Goal: Communication & Community: Answer question/provide support

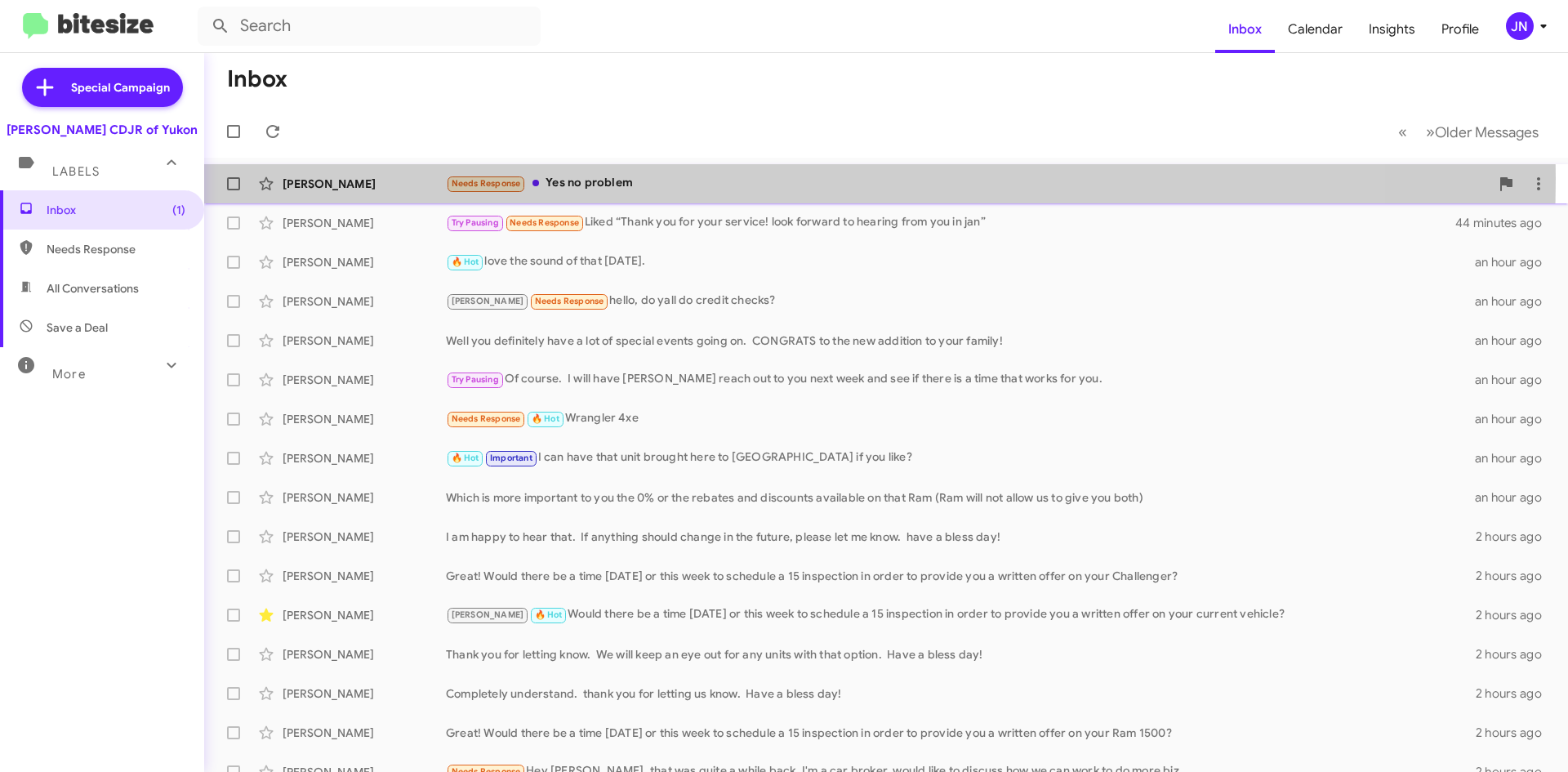
click at [640, 178] on div "Needs Response Yes no problem" at bounding box center [968, 183] width 1044 height 19
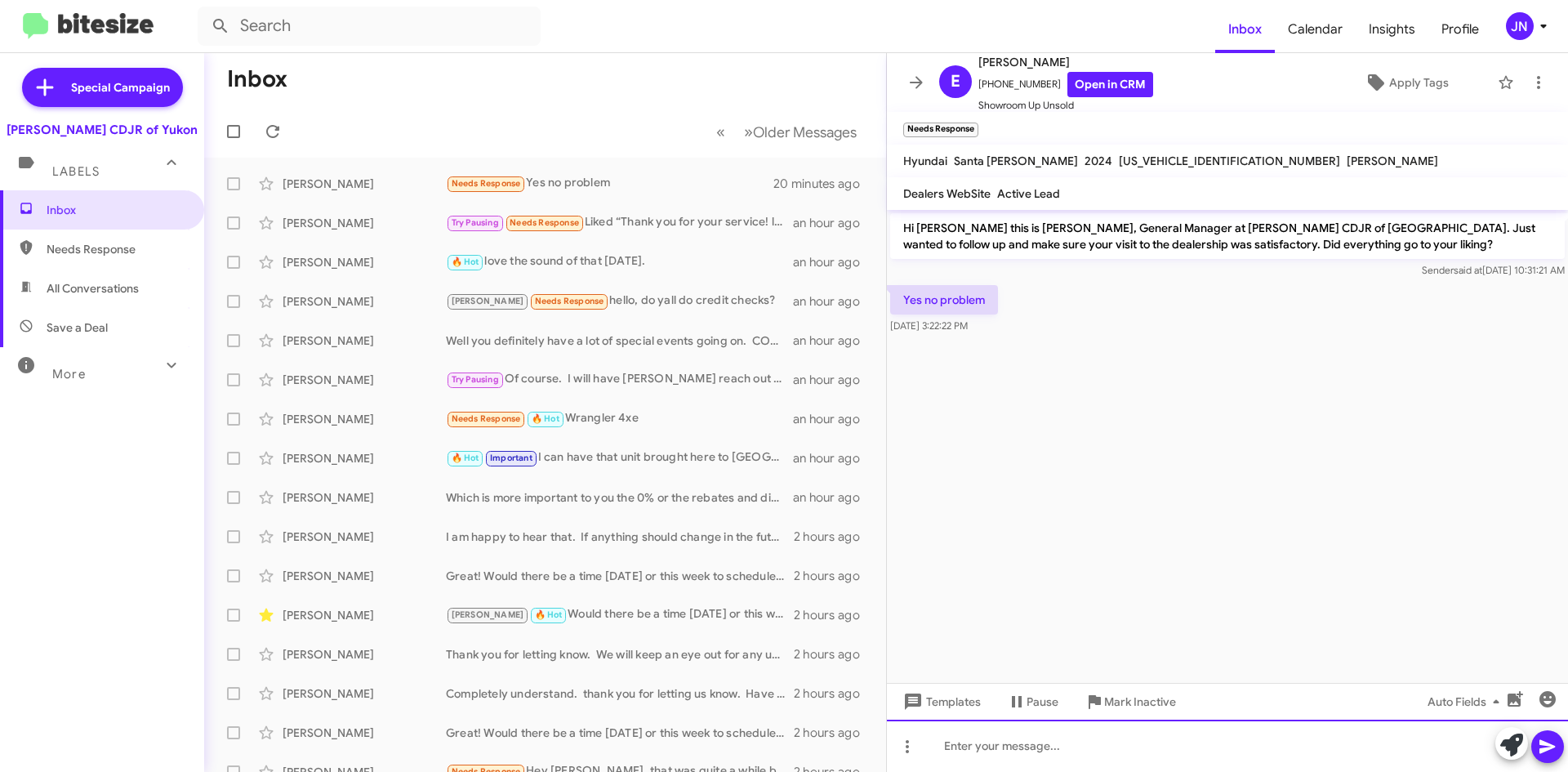
click at [1025, 751] on div at bounding box center [1228, 745] width 681 height 53
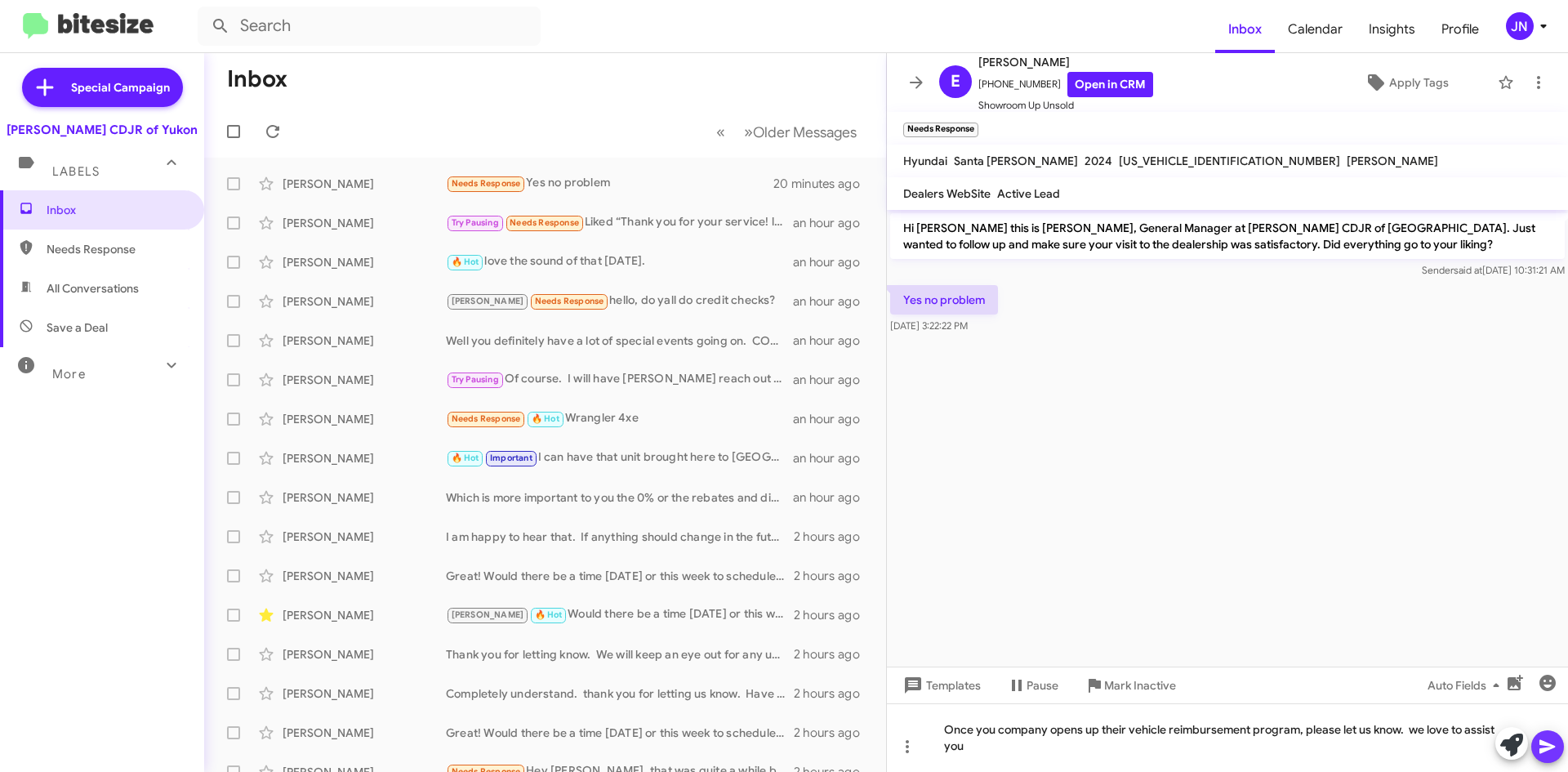
click at [1563, 750] on button at bounding box center [1547, 746] width 33 height 33
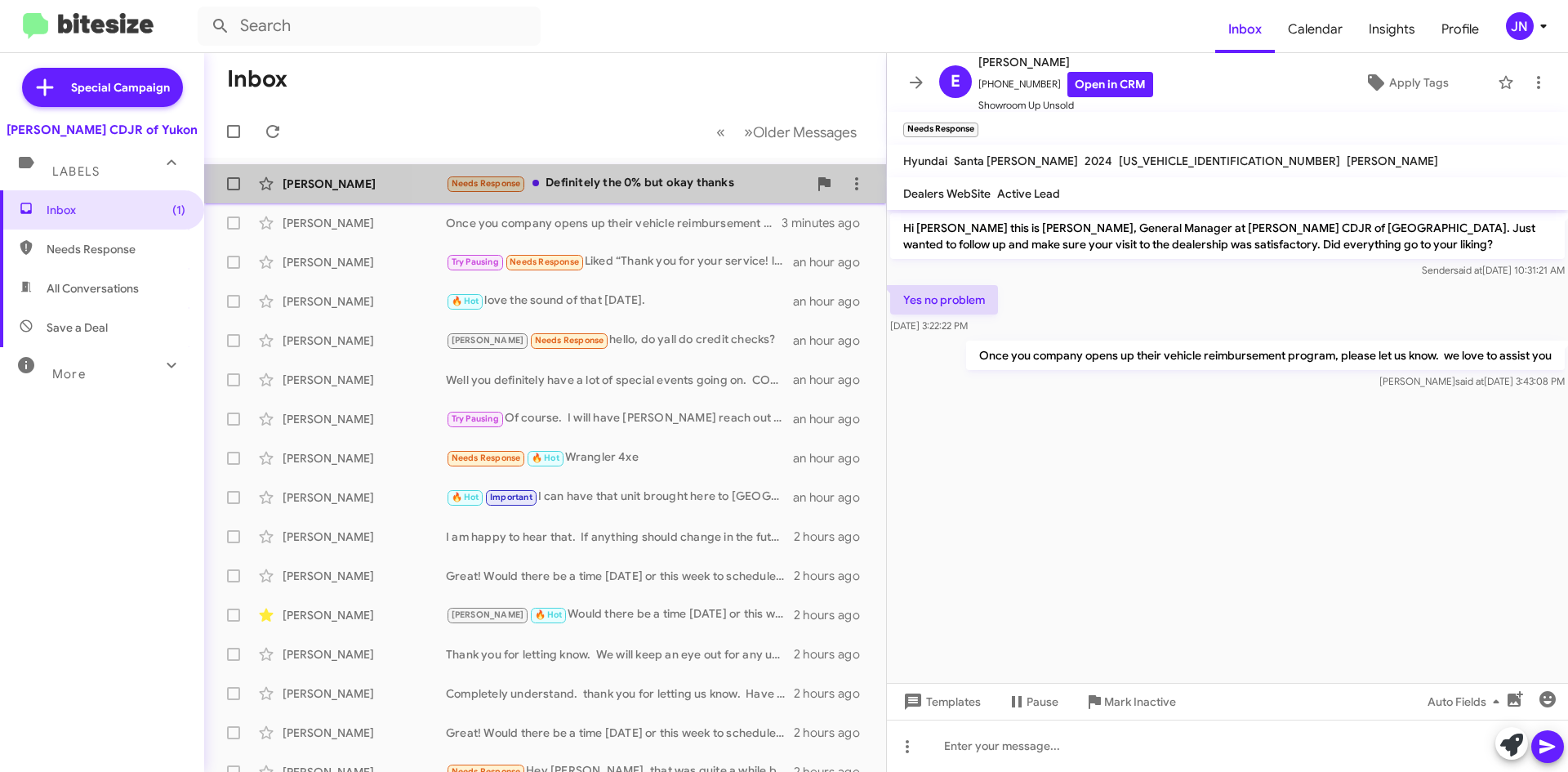
click at [641, 178] on div "Needs Response Definitely the 0% but okay thanks" at bounding box center [626, 183] width 362 height 19
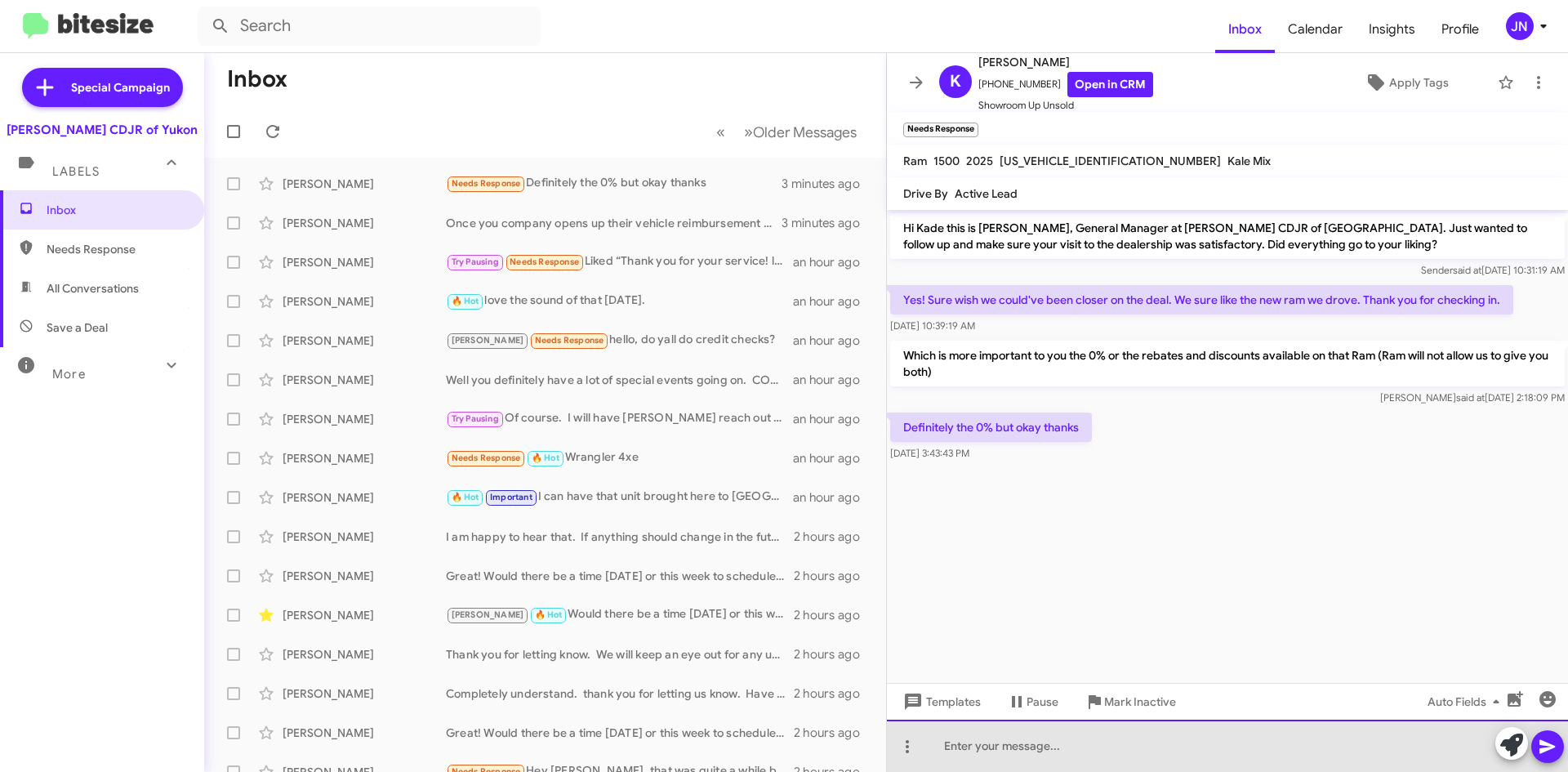
click at [1026, 746] on div at bounding box center [1228, 745] width 681 height 53
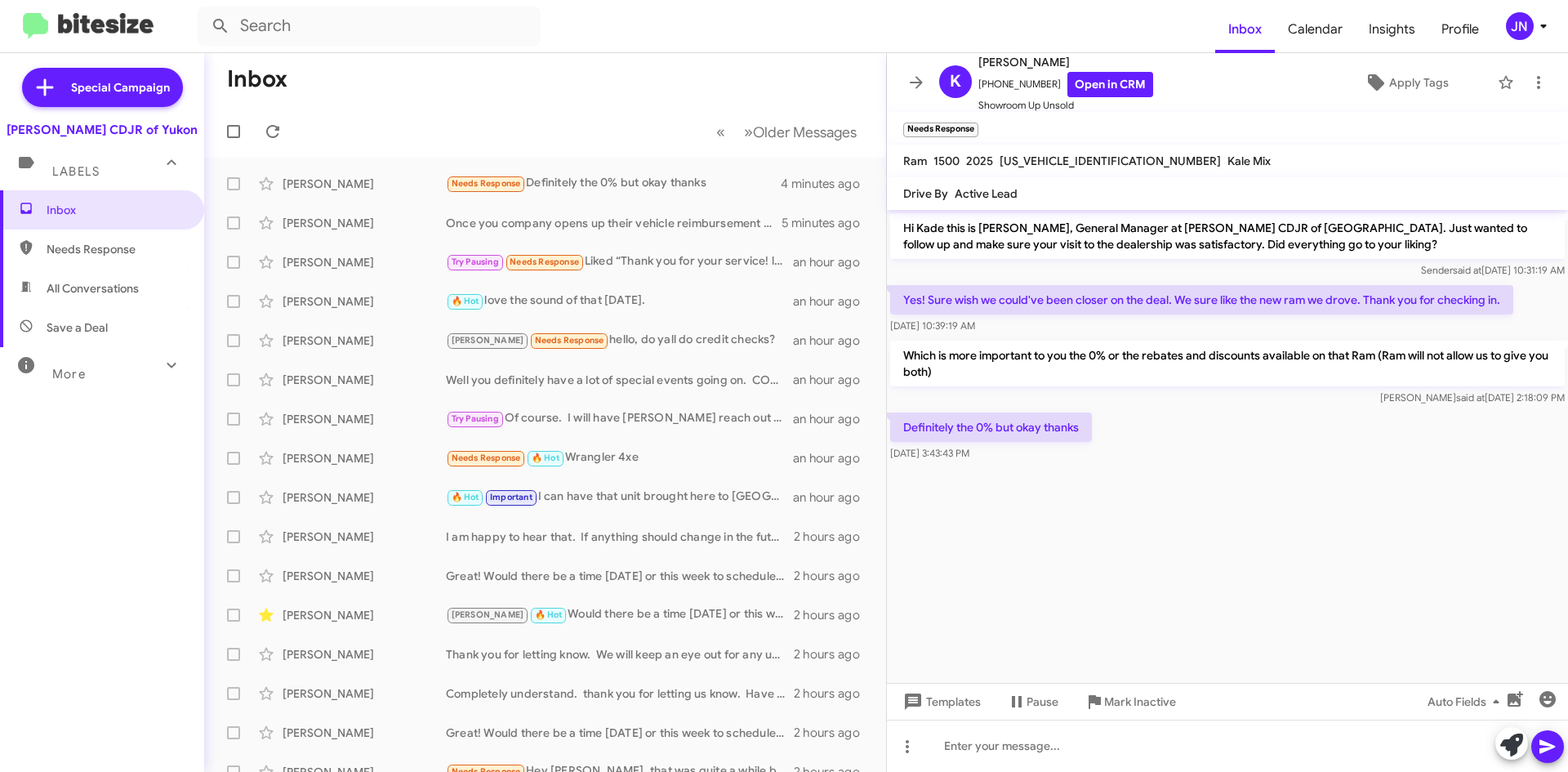
click at [578, 114] on mat-toolbar-row "« Previous » Next Older Messages" at bounding box center [545, 131] width 682 height 53
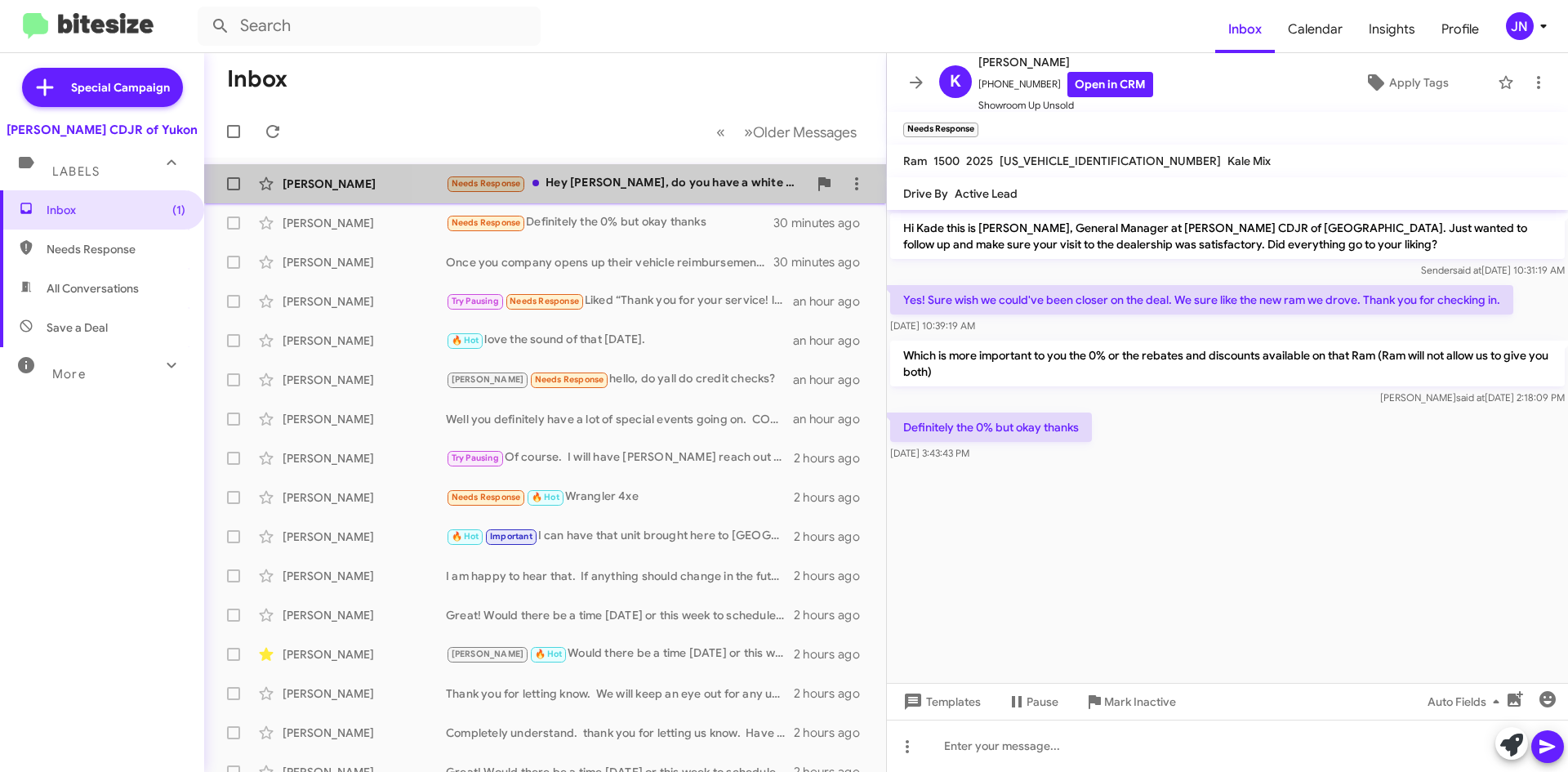
click at [692, 192] on div "Needs Response Hey Joe, do you have a white rubicon x?" at bounding box center [626, 183] width 362 height 19
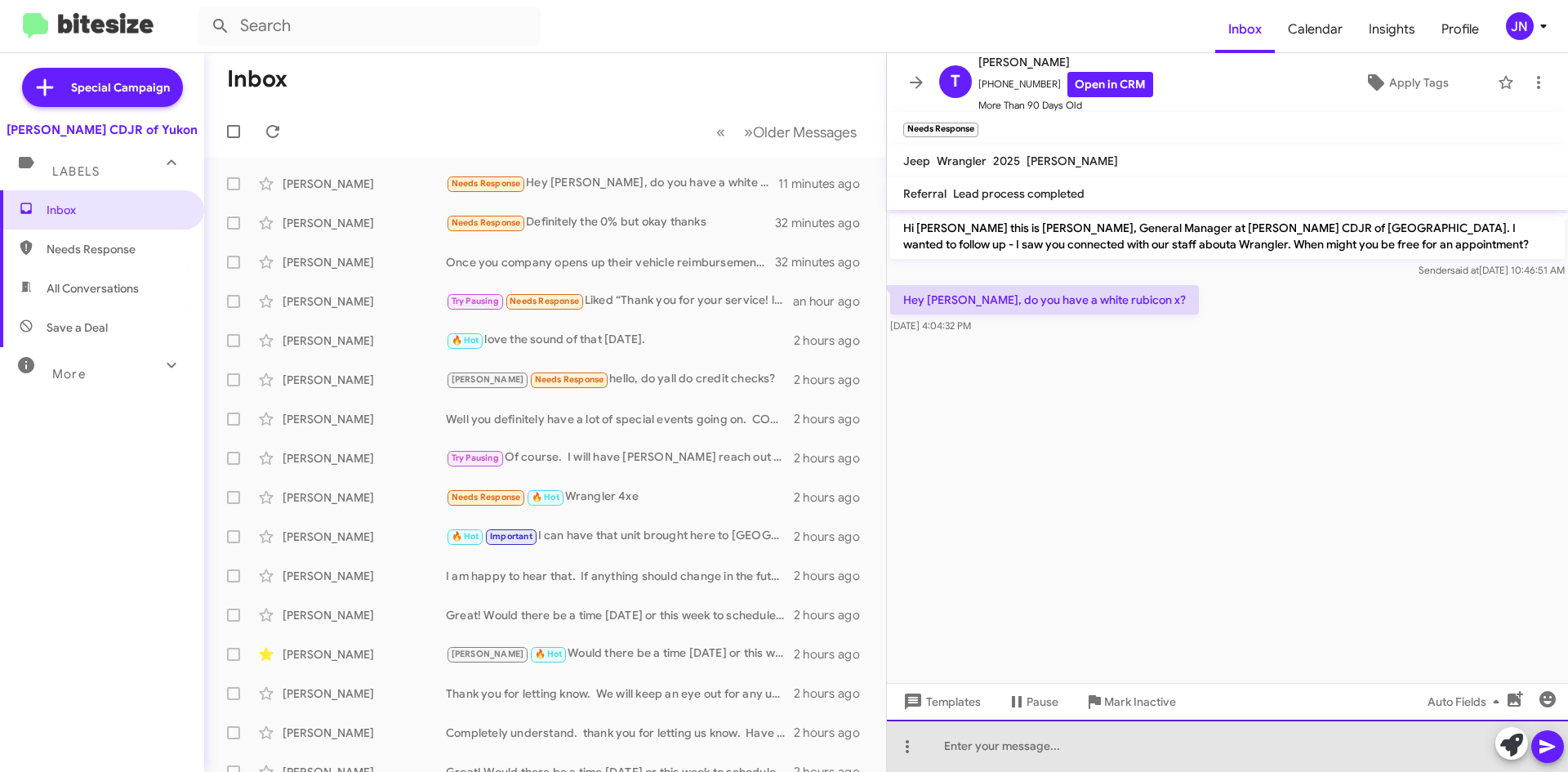
click at [987, 741] on div at bounding box center [1228, 745] width 681 height 53
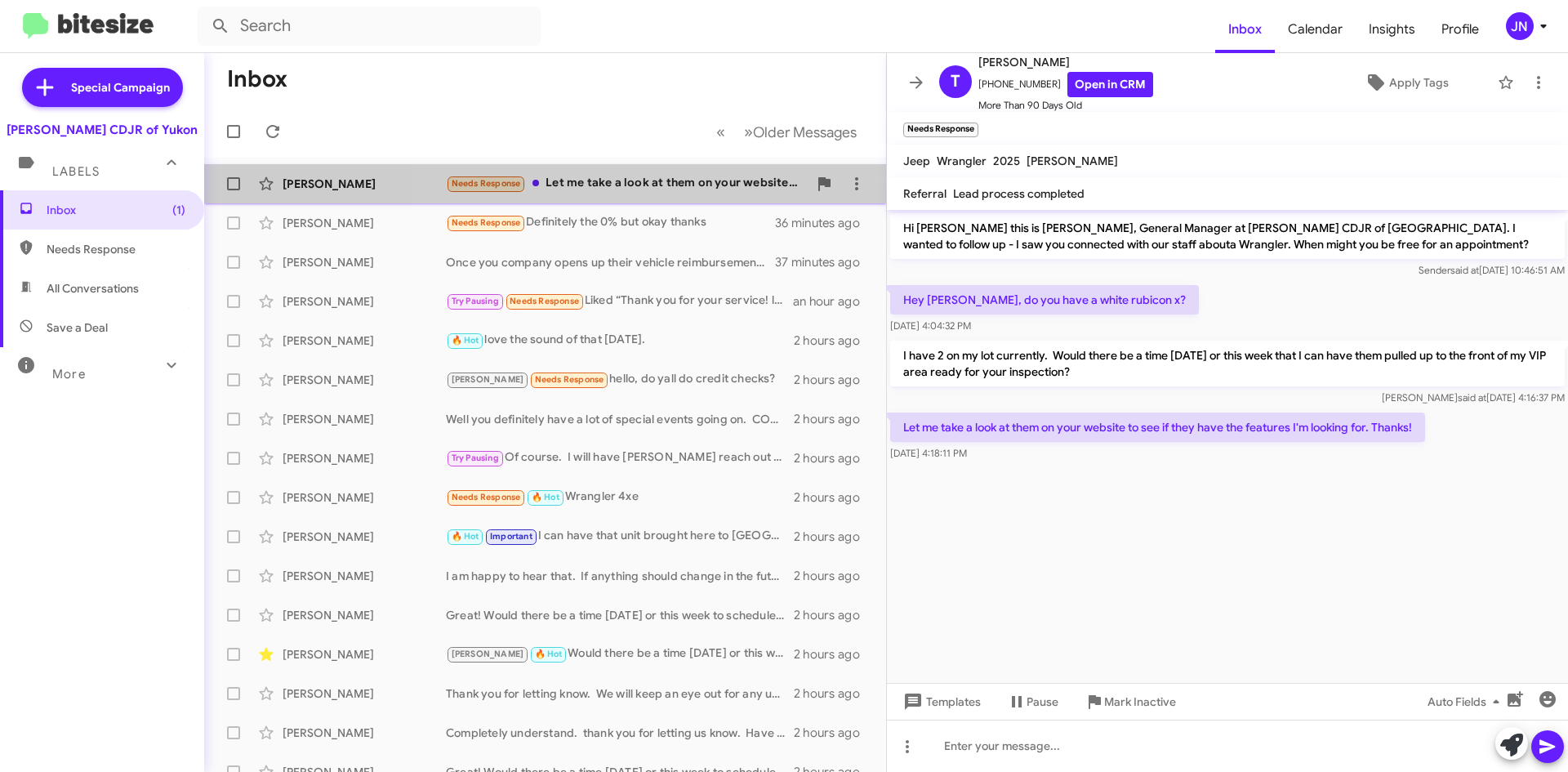
click at [695, 187] on div "Needs Response Let me take a look at them on your website to see if they have t…" at bounding box center [626, 183] width 362 height 19
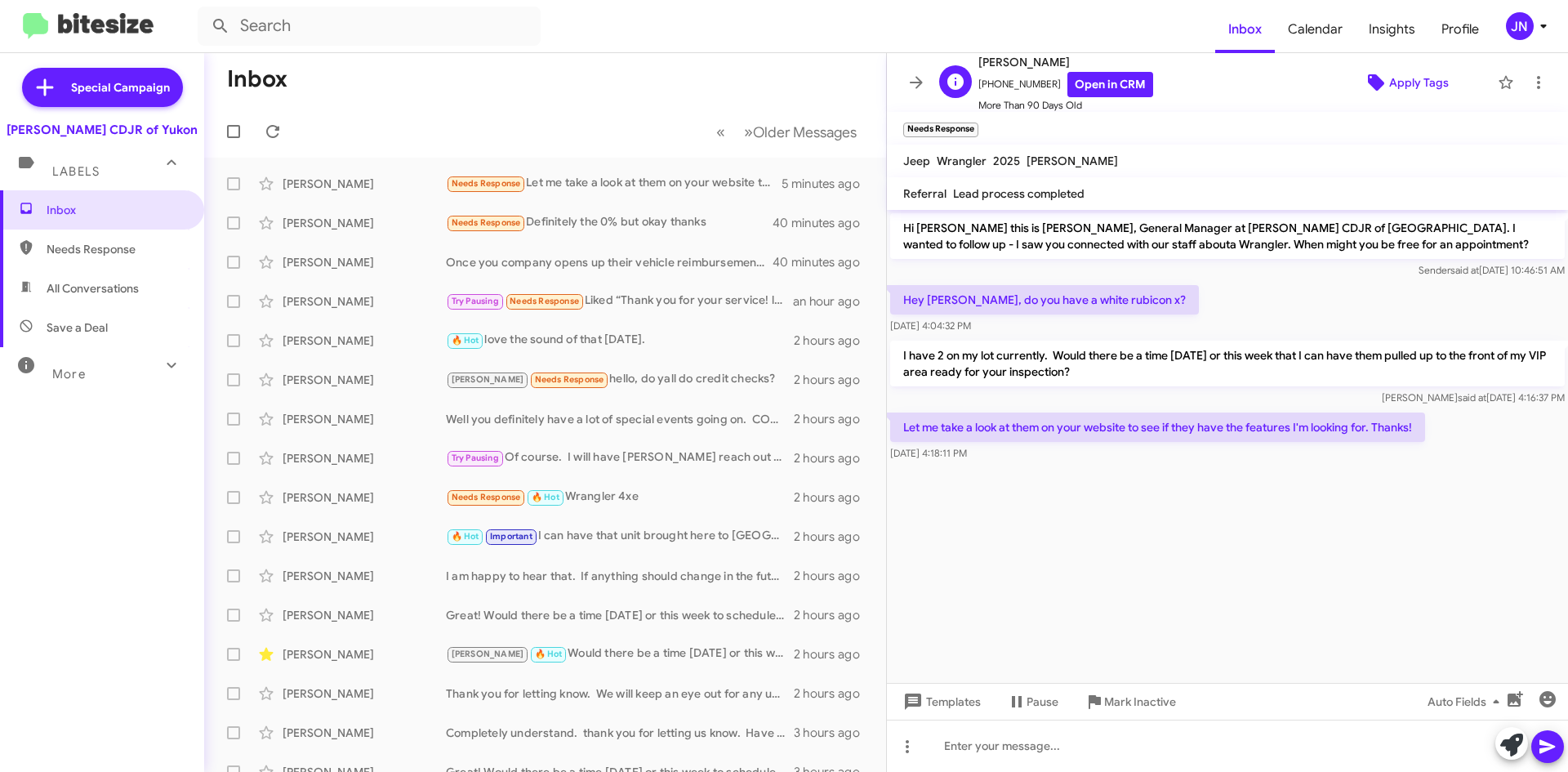
click at [1412, 83] on span "Apply Tags" at bounding box center [1419, 82] width 60 height 30
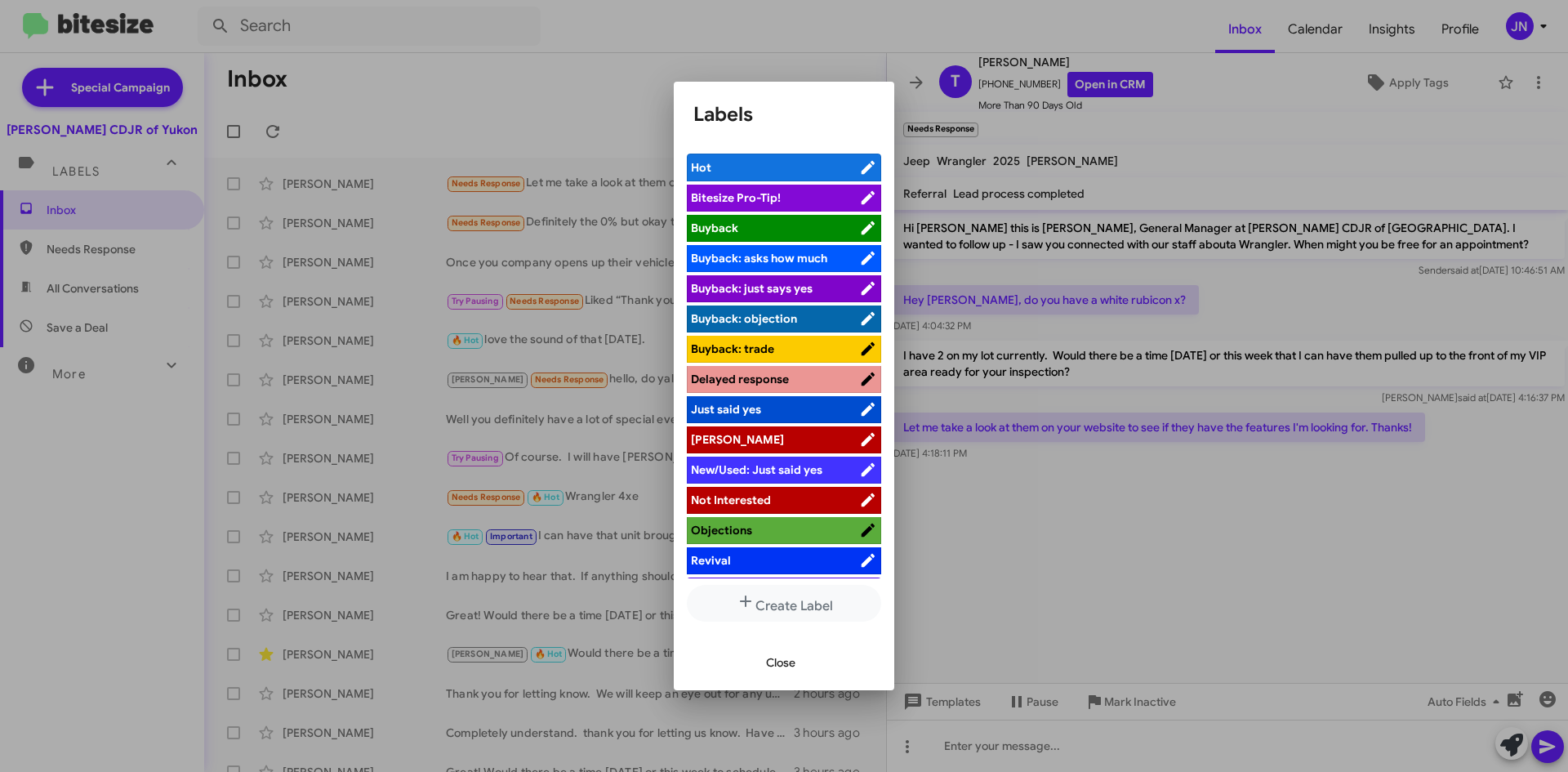
scroll to position [60, 0]
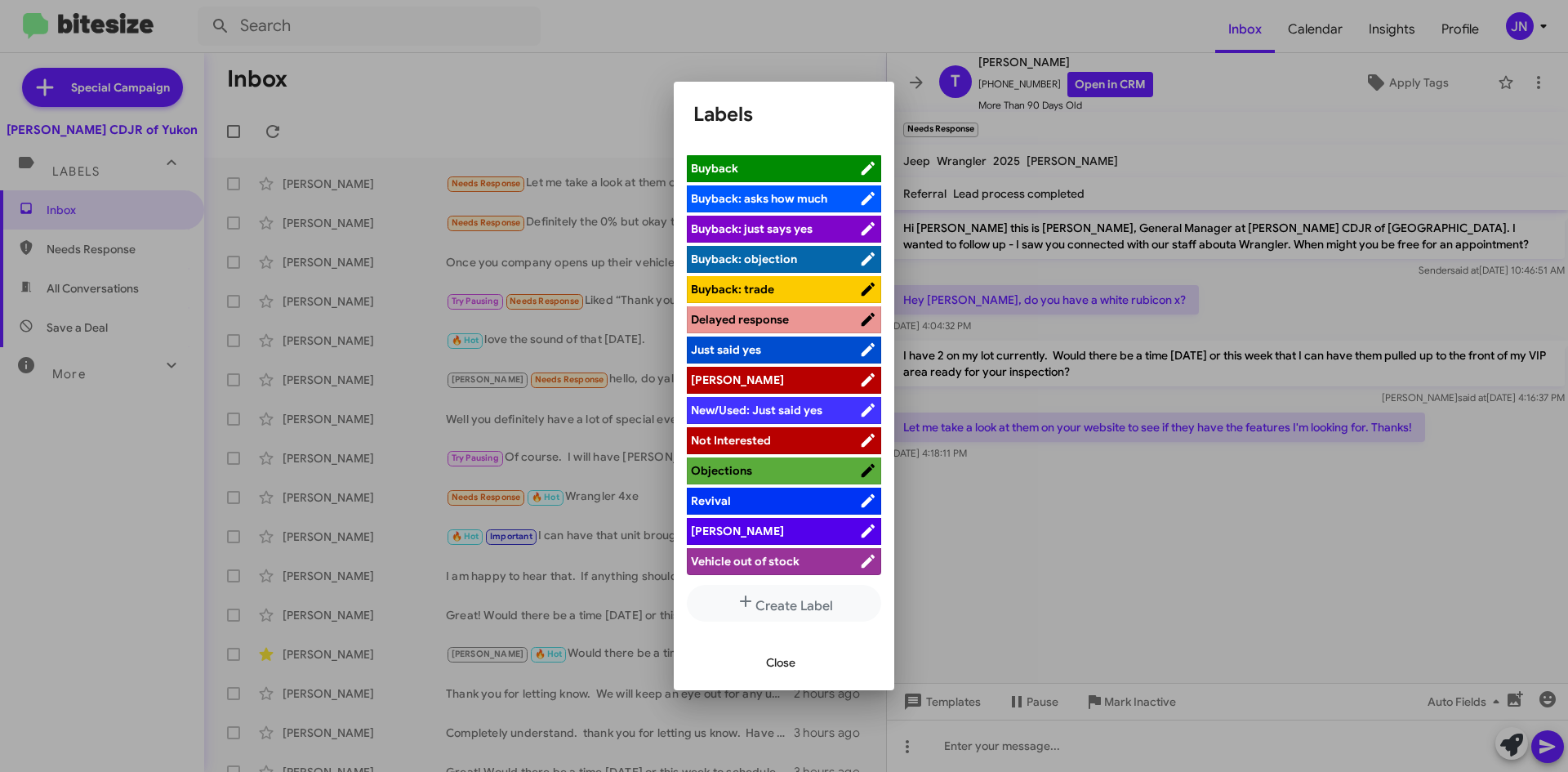
click at [755, 534] on span "Taylor" at bounding box center [775, 531] width 169 height 16
click at [784, 668] on span "Close" at bounding box center [781, 663] width 30 height 30
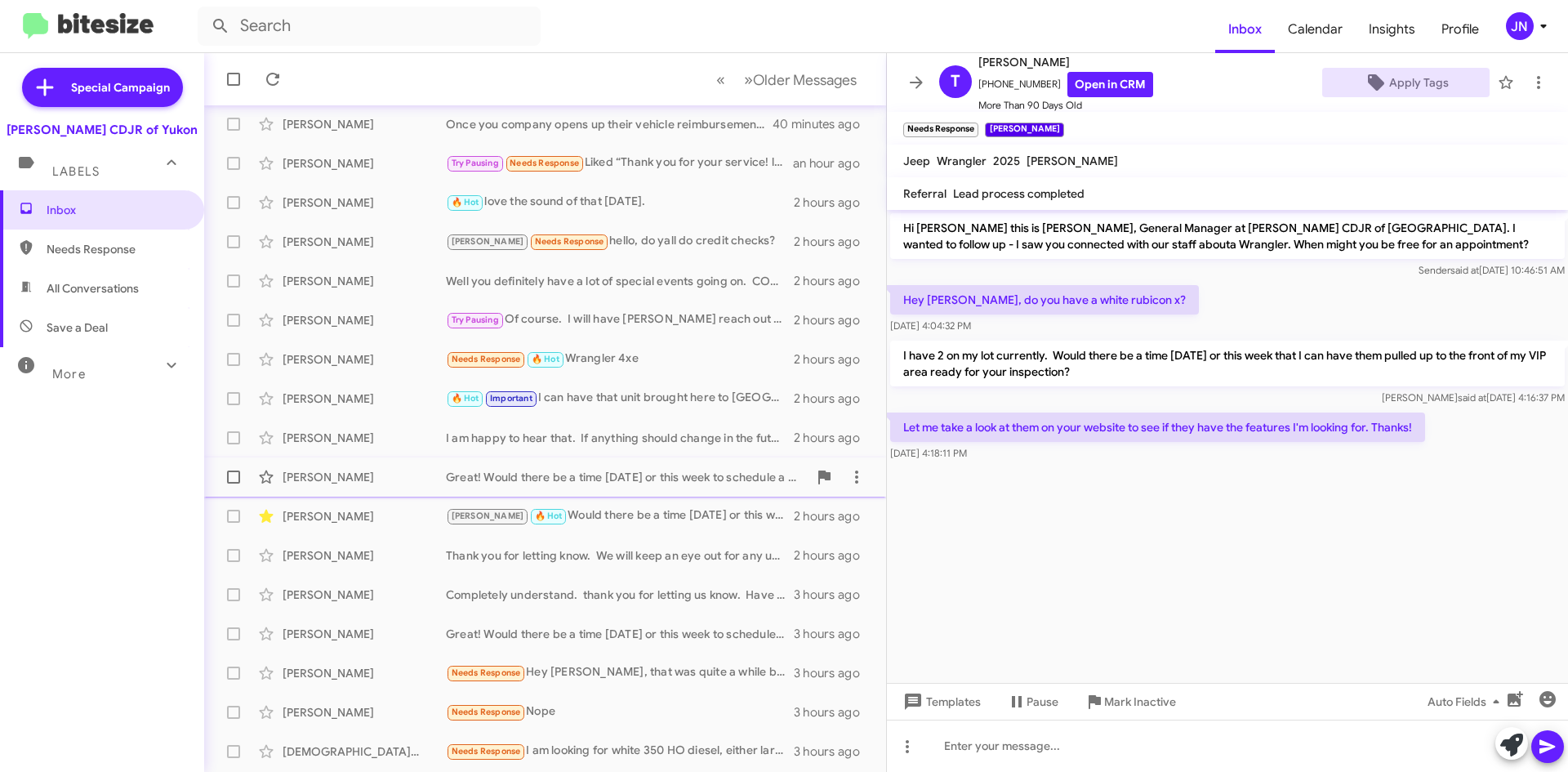
scroll to position [177, 0]
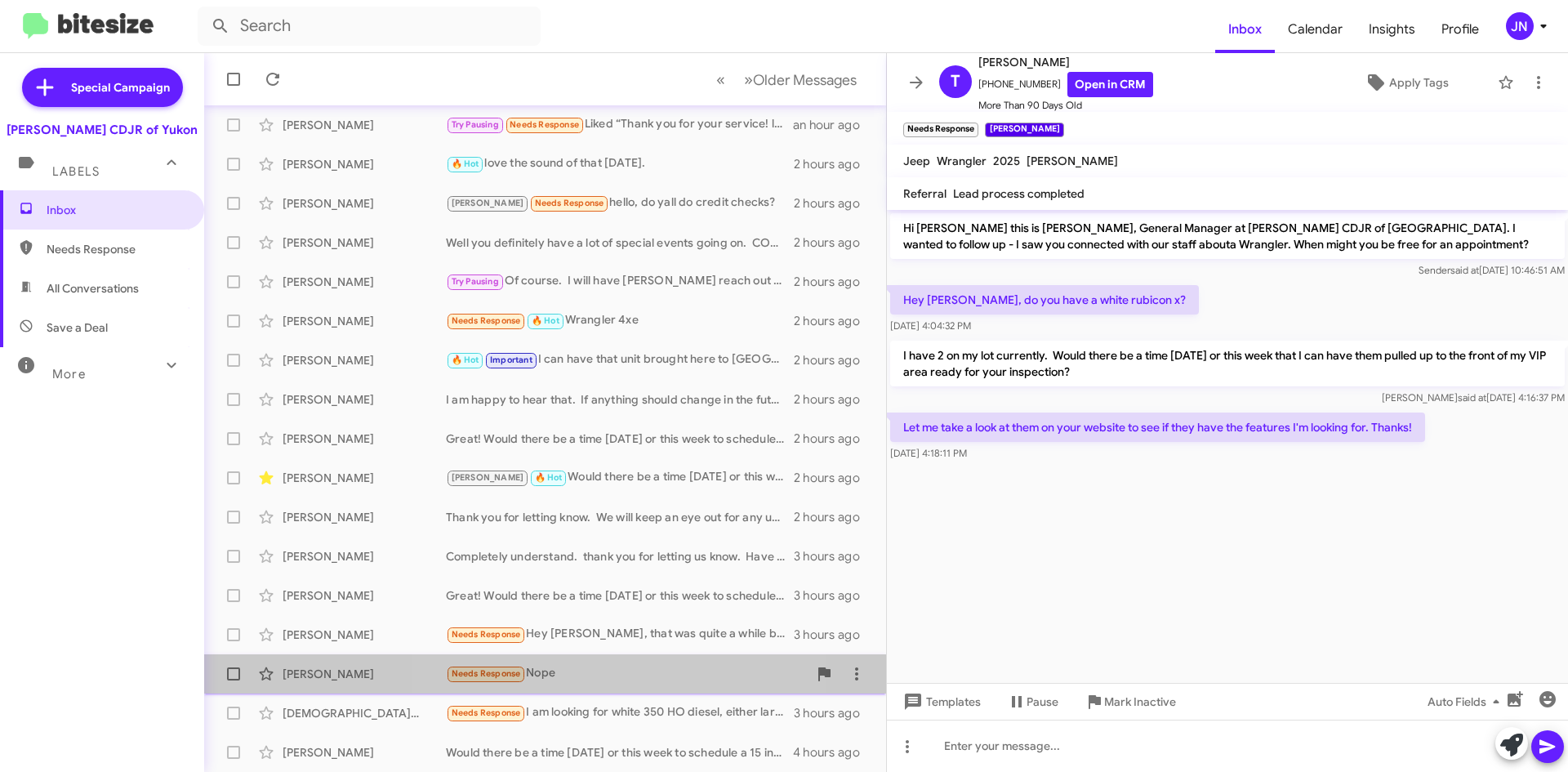
click at [604, 676] on div "Needs Response Nope" at bounding box center [626, 673] width 362 height 19
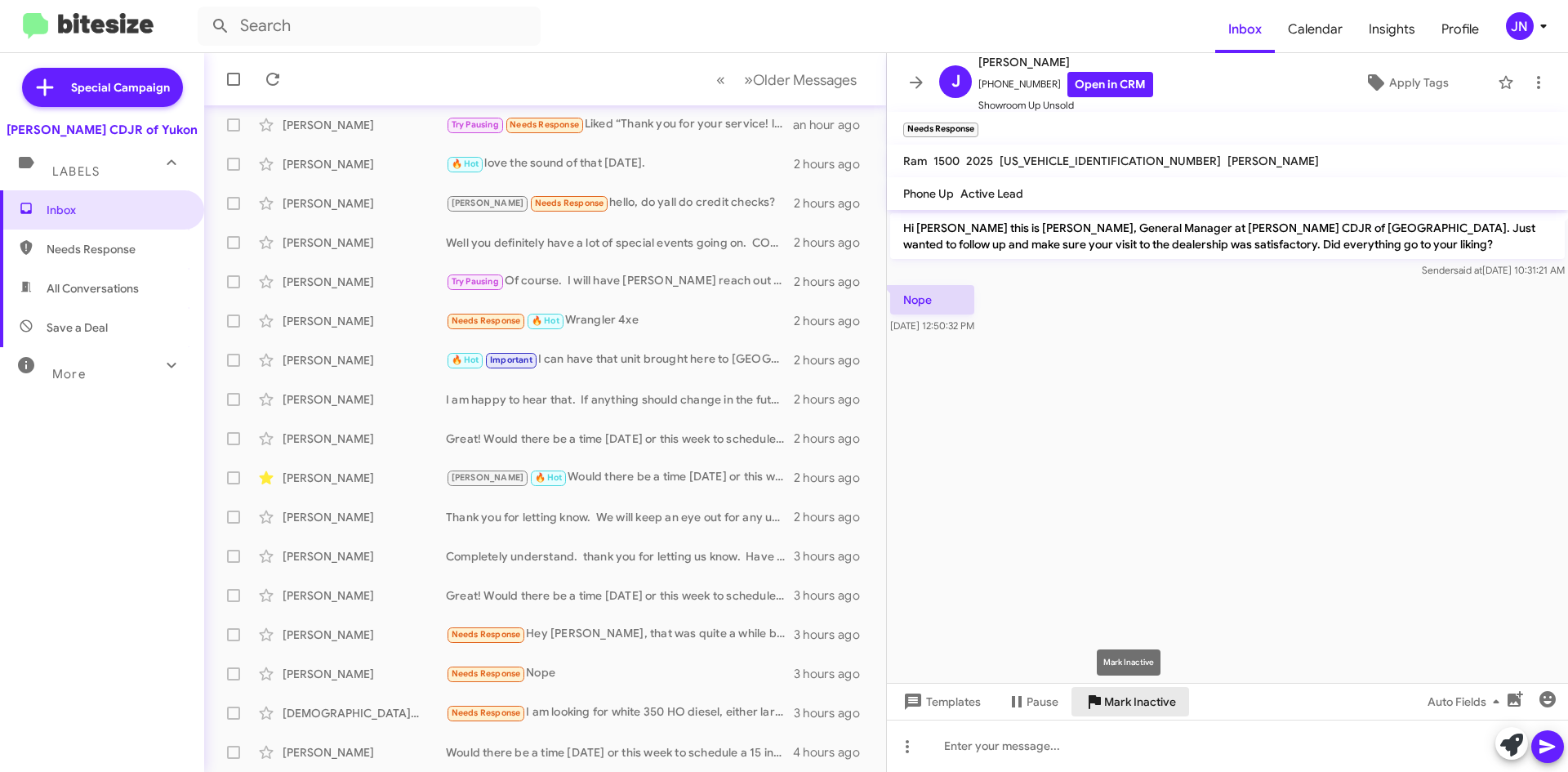
click at [1139, 708] on span "Mark Inactive" at bounding box center [1140, 702] width 71 height 30
